Goal: Task Accomplishment & Management: Use online tool/utility

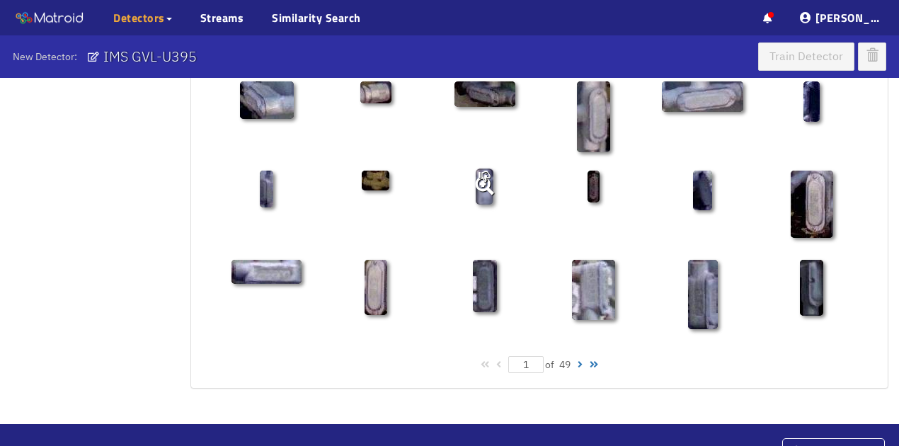
scroll to position [803, 0]
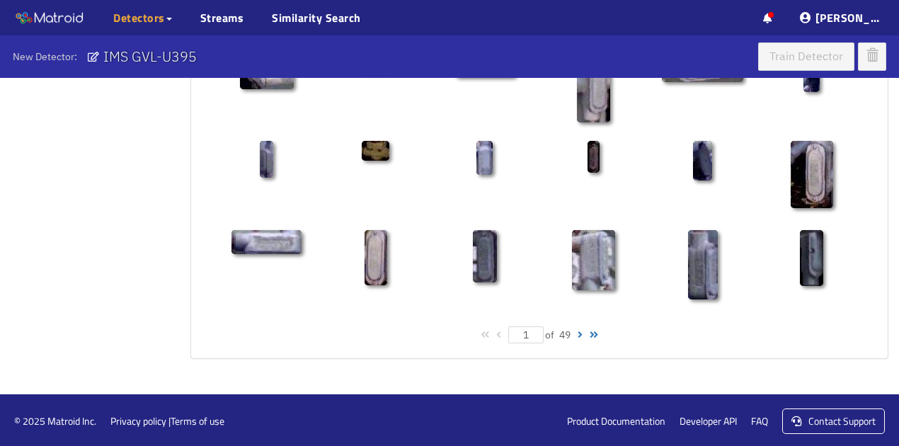
click at [580, 330] on div at bounding box center [579, 335] width 5 height 10
type input "2"
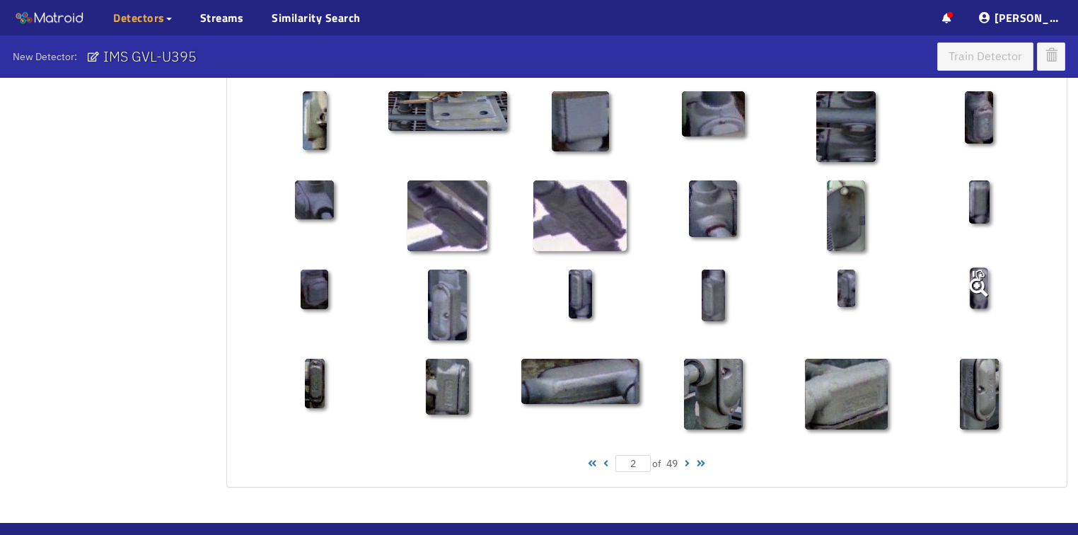
scroll to position [679, 0]
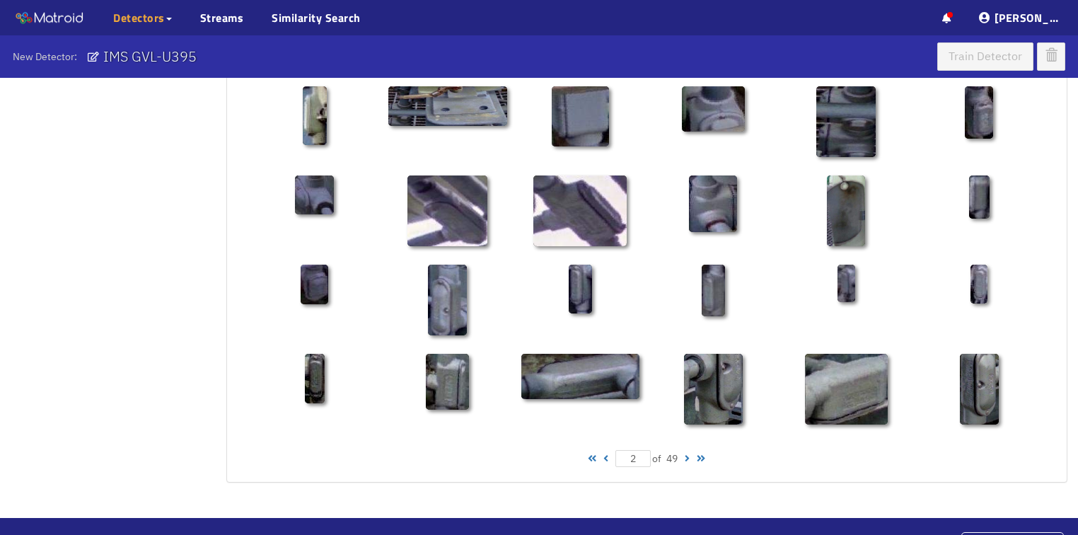
click at [688, 445] on div at bounding box center [687, 459] width 5 height 10
type input "3"
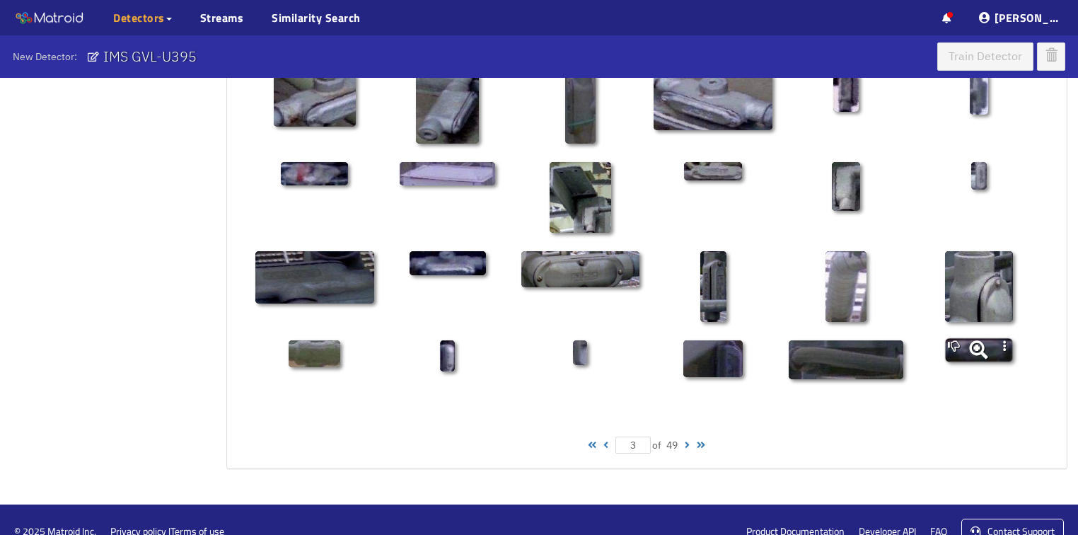
scroll to position [715, 0]
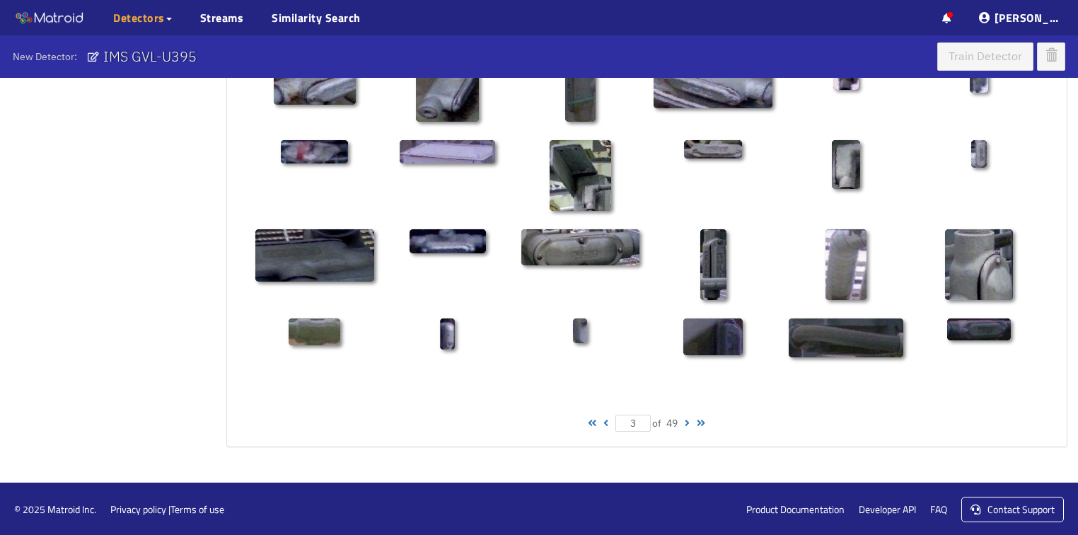
click at [690, 422] on div at bounding box center [687, 423] width 5 height 10
type input "4"
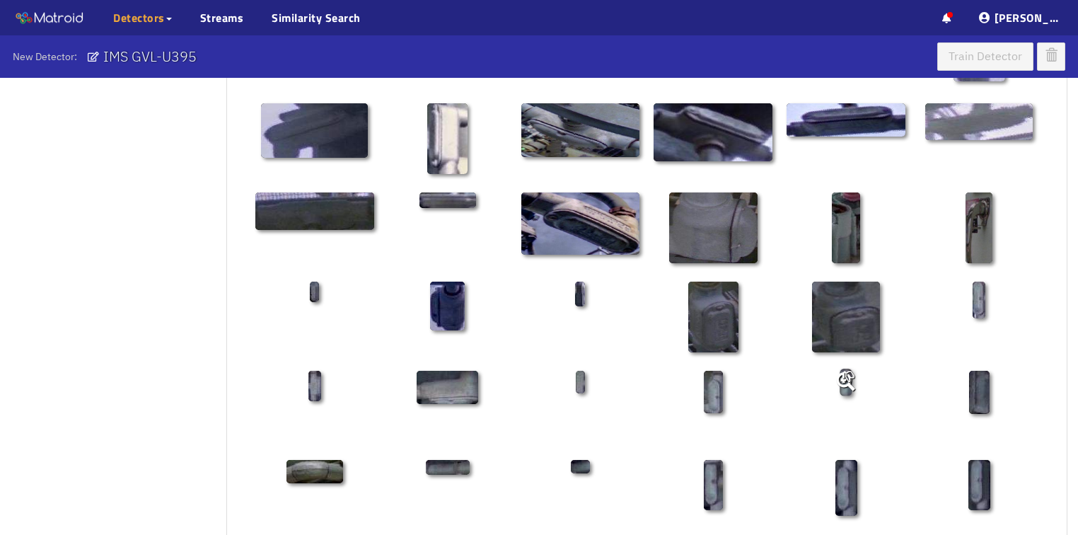
scroll to position [679, 0]
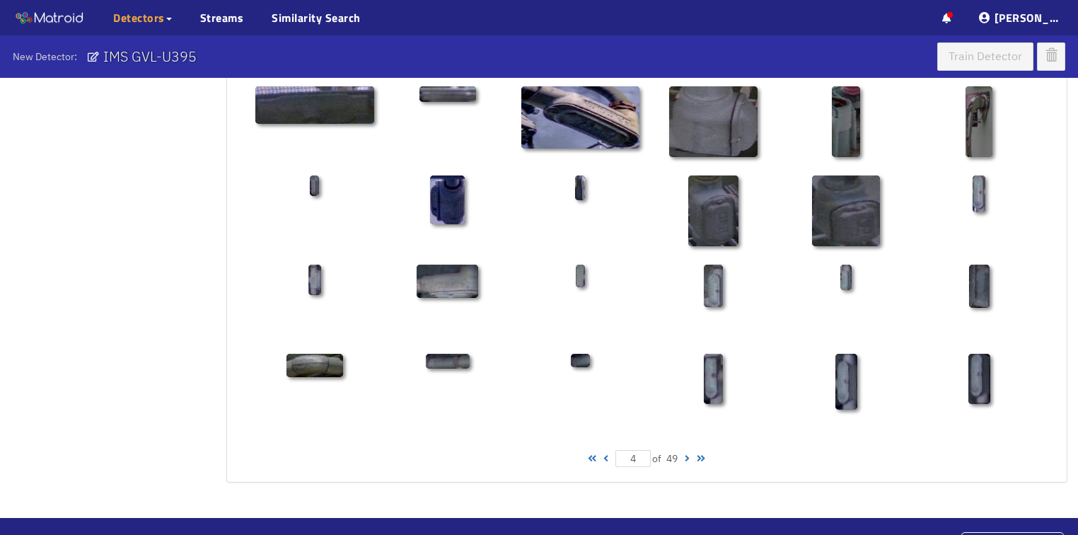
click at [690, 445] on div at bounding box center [687, 459] width 5 height 10
type input "5"
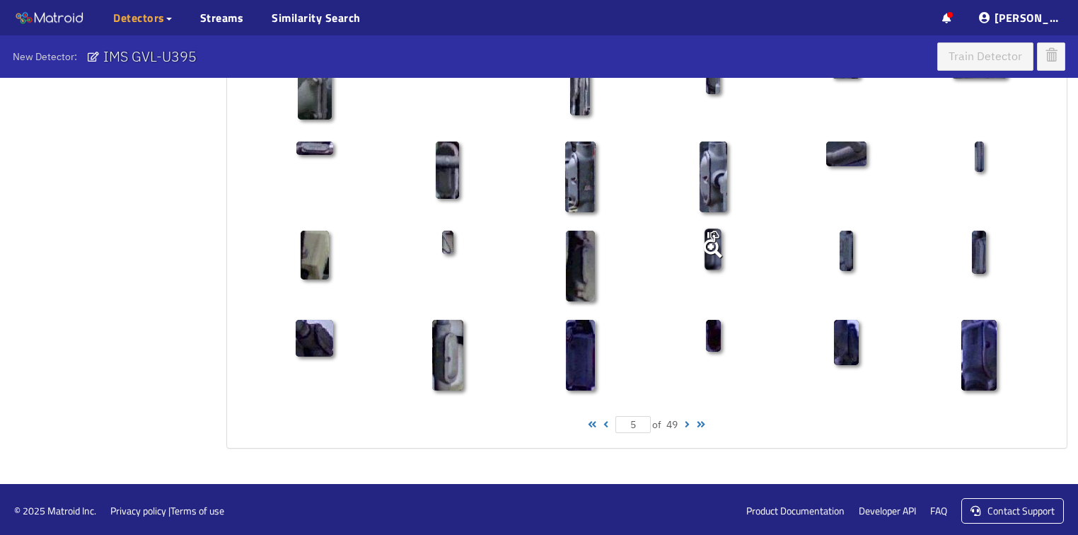
scroll to position [715, 0]
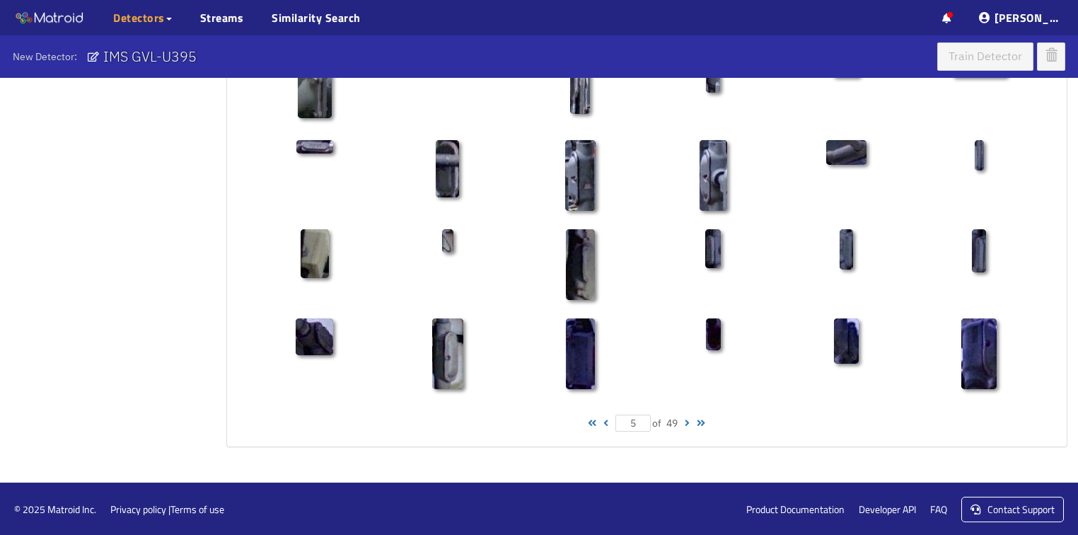
click at [688, 422] on div at bounding box center [687, 423] width 5 height 10
type input "6"
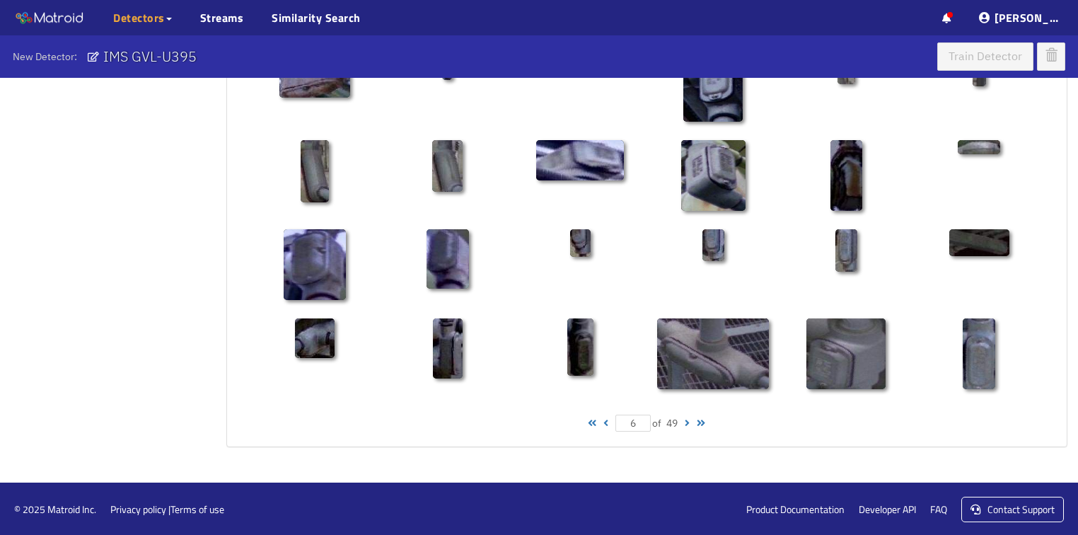
click at [690, 422] on div at bounding box center [687, 423] width 5 height 10
type input "7"
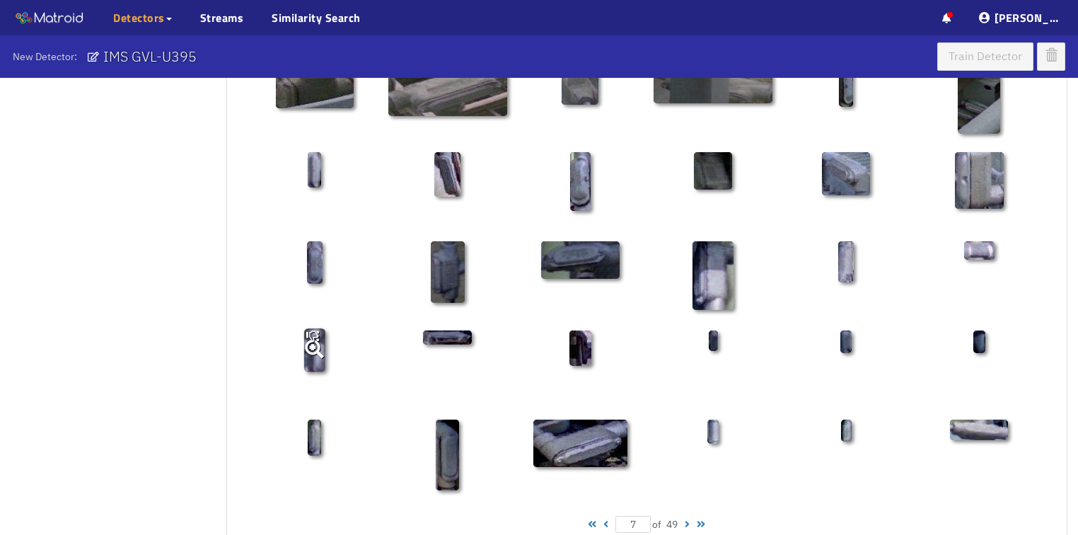
scroll to position [679, 0]
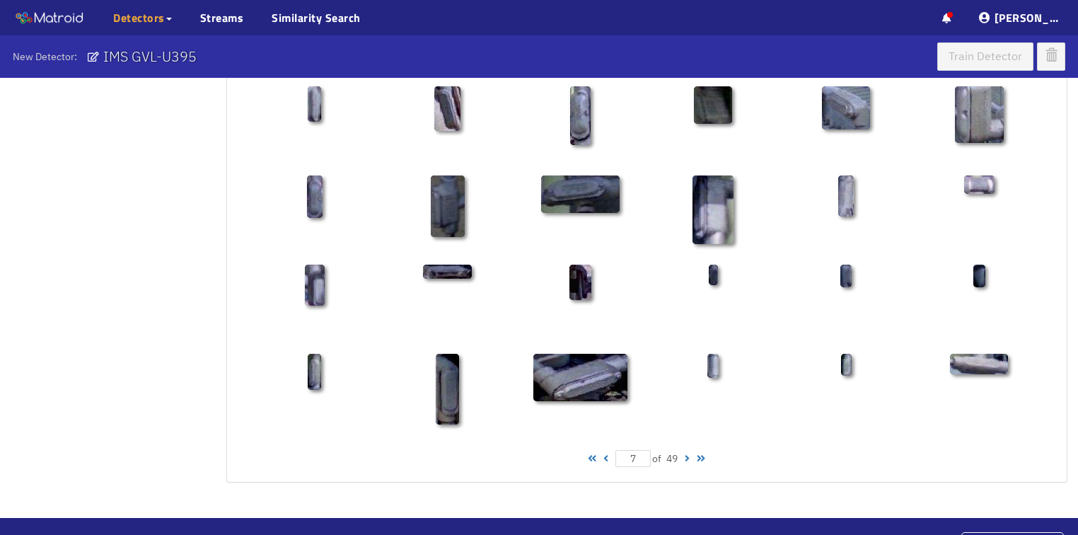
click at [688, 445] on div at bounding box center [687, 459] width 5 height 10
type input "8"
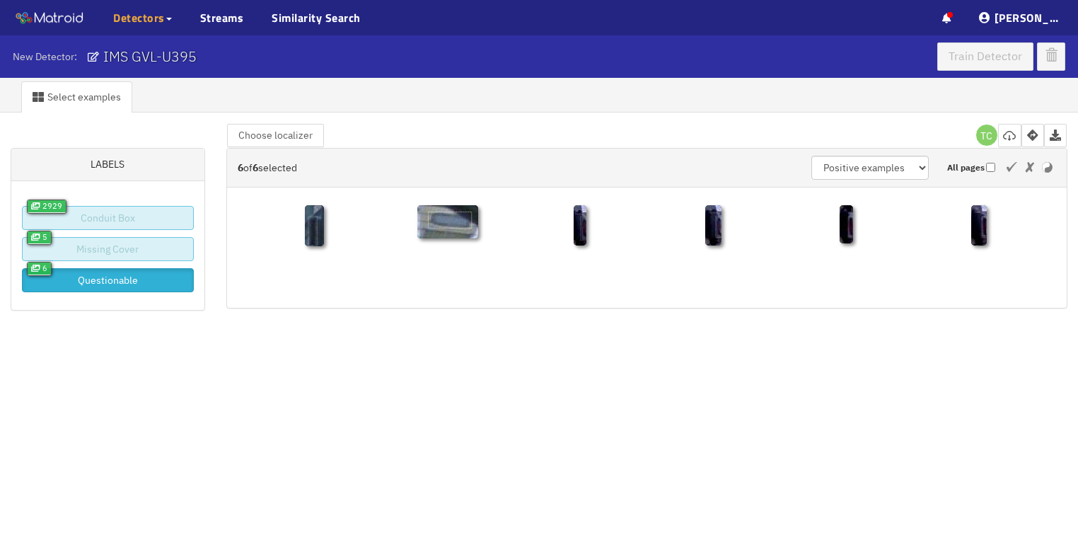
scroll to position [47, 0]
